Goal: Entertainment & Leisure: Consume media (video, audio)

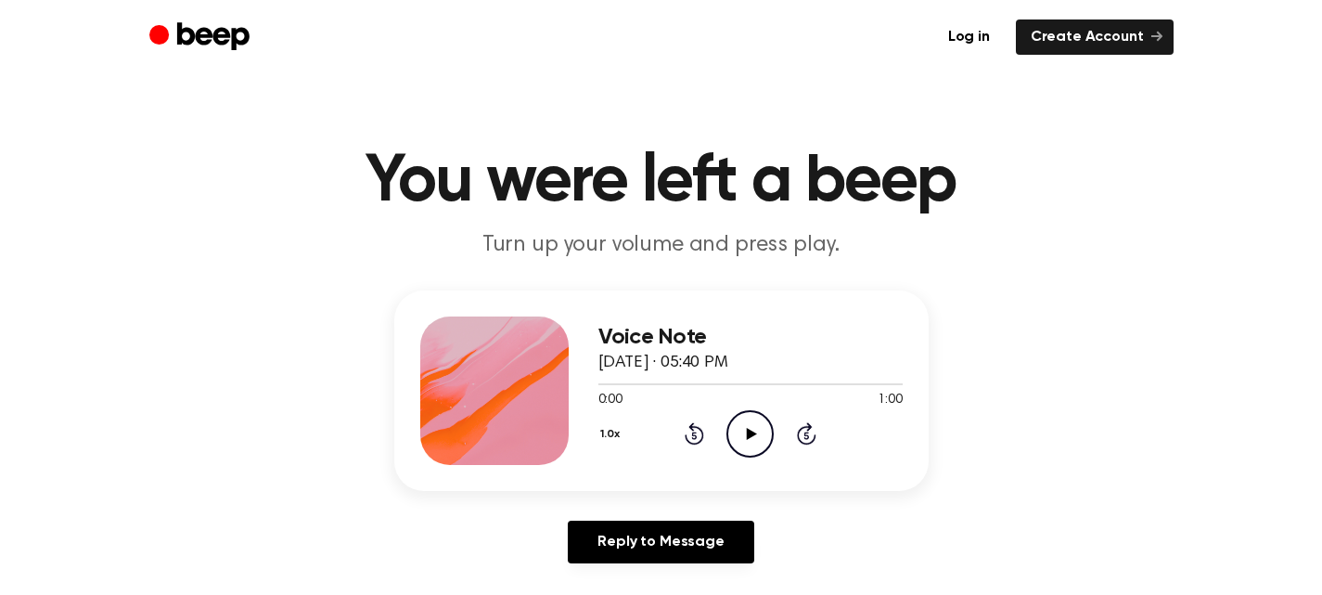
click at [740, 426] on icon "Play Audio" at bounding box center [749, 433] width 47 height 47
click at [746, 424] on icon "Play Audio" at bounding box center [749, 433] width 47 height 47
click at [756, 423] on icon "Pause Audio" at bounding box center [749, 433] width 47 height 47
